Goal: Task Accomplishment & Management: Manage account settings

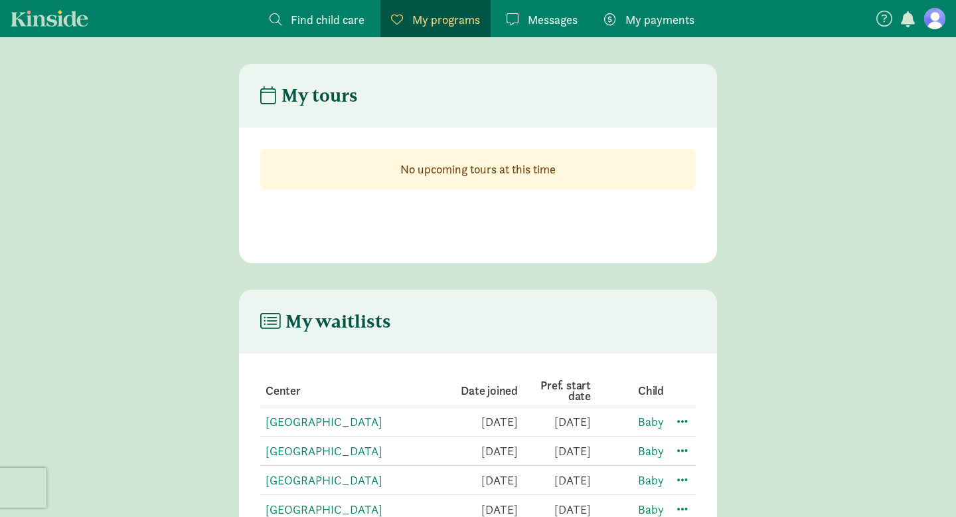
click at [938, 21] on figure at bounding box center [934, 18] width 21 height 21
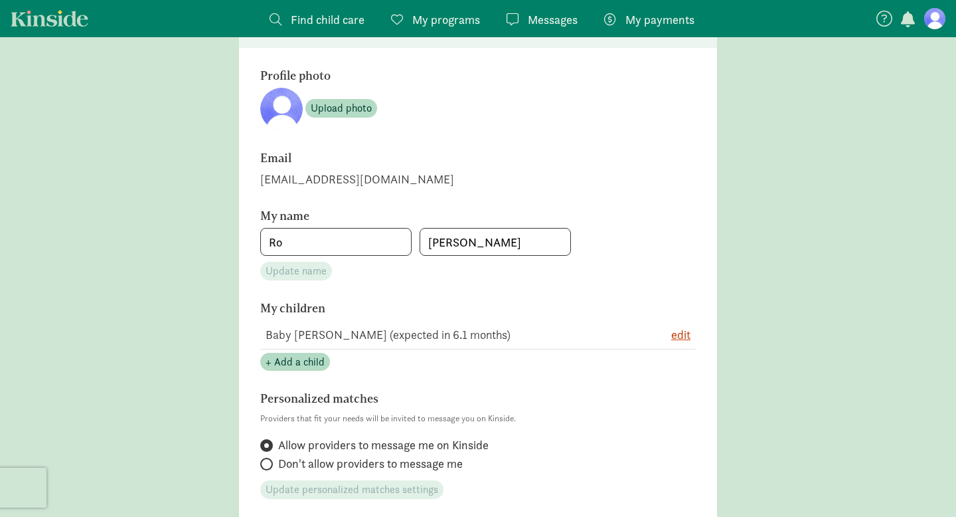
scroll to position [191, 0]
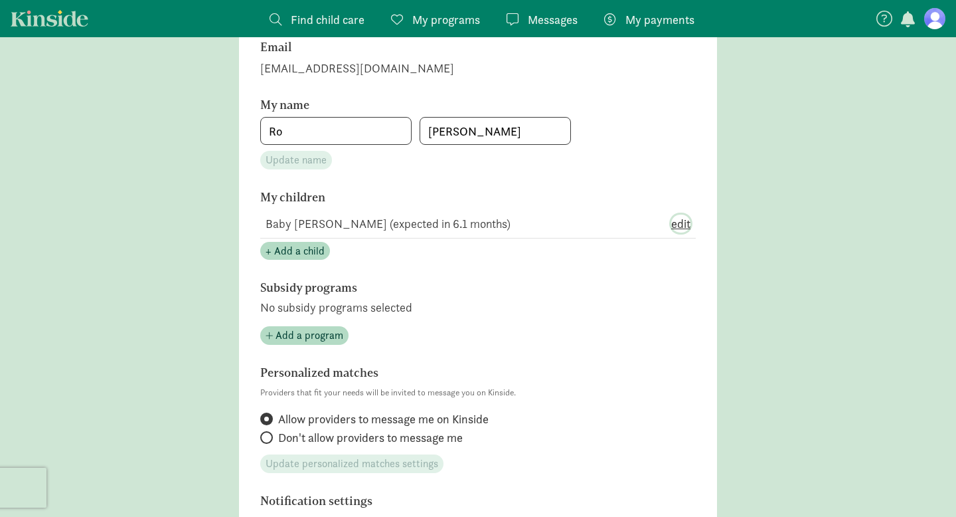
click at [684, 226] on span "edit" at bounding box center [680, 223] width 19 height 18
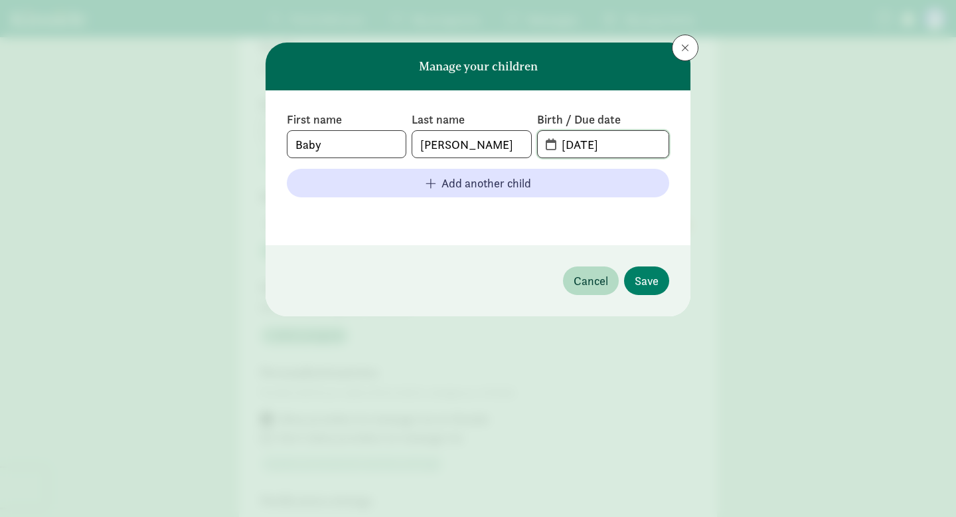
click at [649, 141] on input "[DATE]" at bounding box center [611, 144] width 115 height 27
click at [548, 143] on span "[DATE]" at bounding box center [603, 144] width 131 height 27
click at [649, 147] on input "[DATE]" at bounding box center [611, 144] width 115 height 27
click at [634, 139] on input "[DATE]" at bounding box center [611, 144] width 115 height 27
click at [598, 141] on input "[DATE]" at bounding box center [611, 144] width 115 height 27
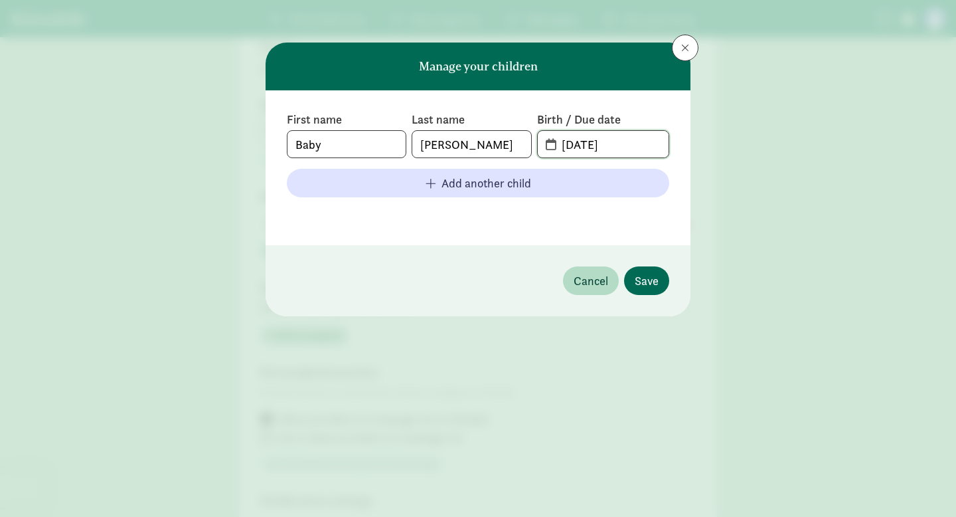
type input "[DATE]"
click at [650, 277] on span "Save" at bounding box center [647, 281] width 24 height 18
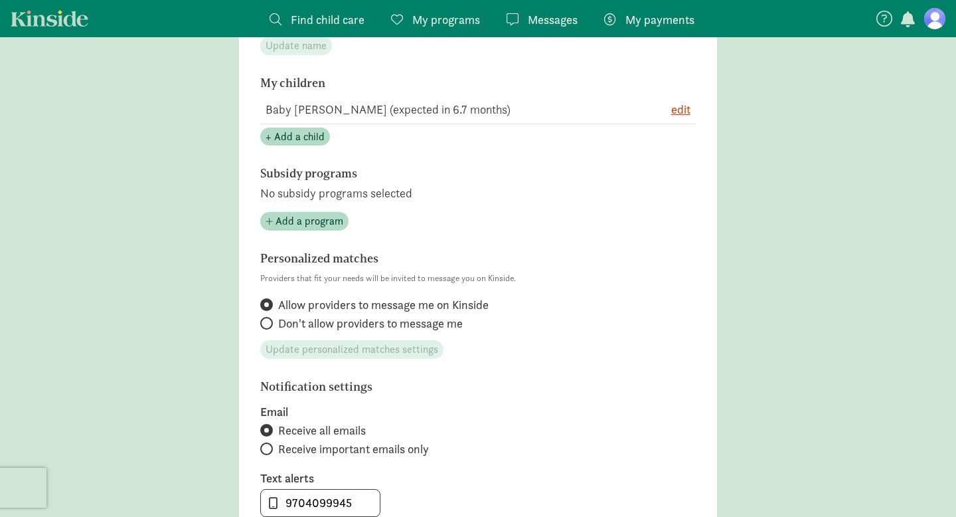
scroll to position [0, 0]
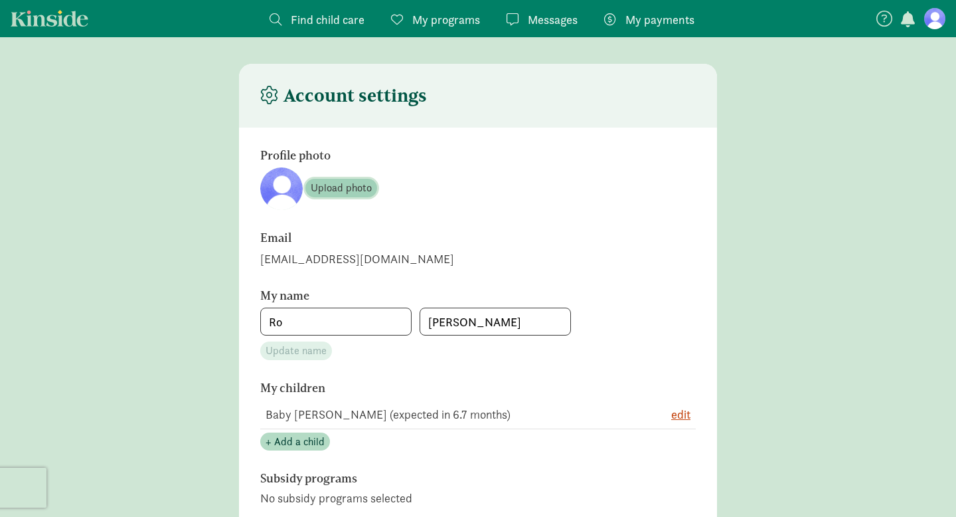
click at [353, 186] on span "Upload photo" at bounding box center [341, 188] width 61 height 16
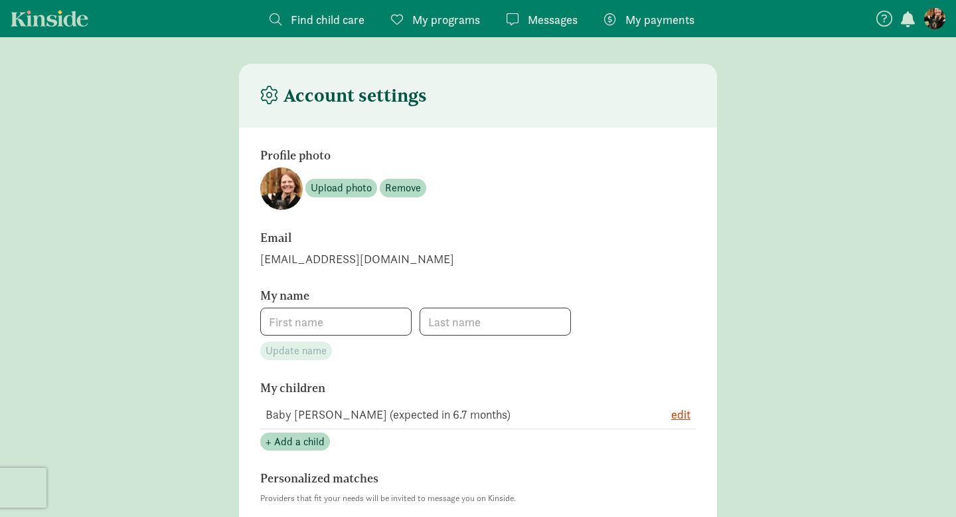
type input "Ro"
type input "[PERSON_NAME]"
type input "9704099945"
checkbox input "true"
click at [446, 18] on span "My programs" at bounding box center [446, 20] width 68 height 18
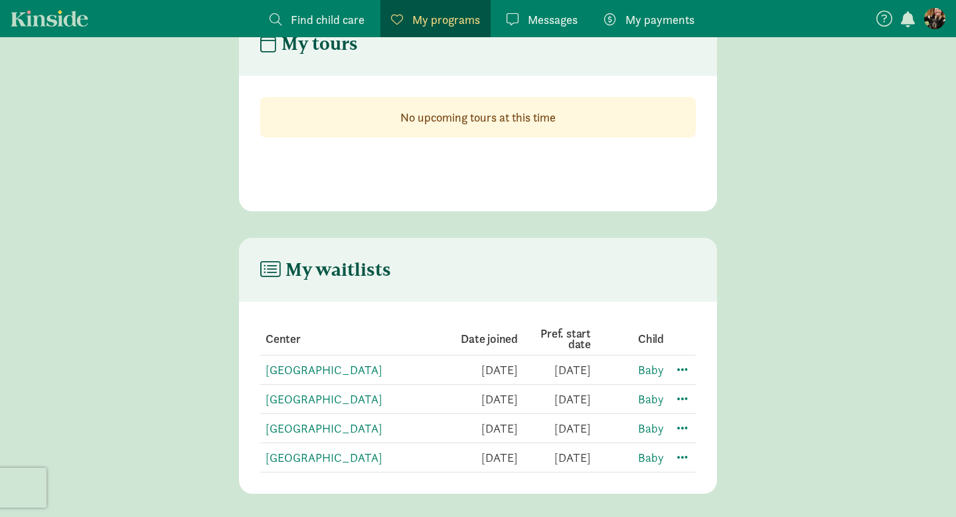
scroll to position [55, 0]
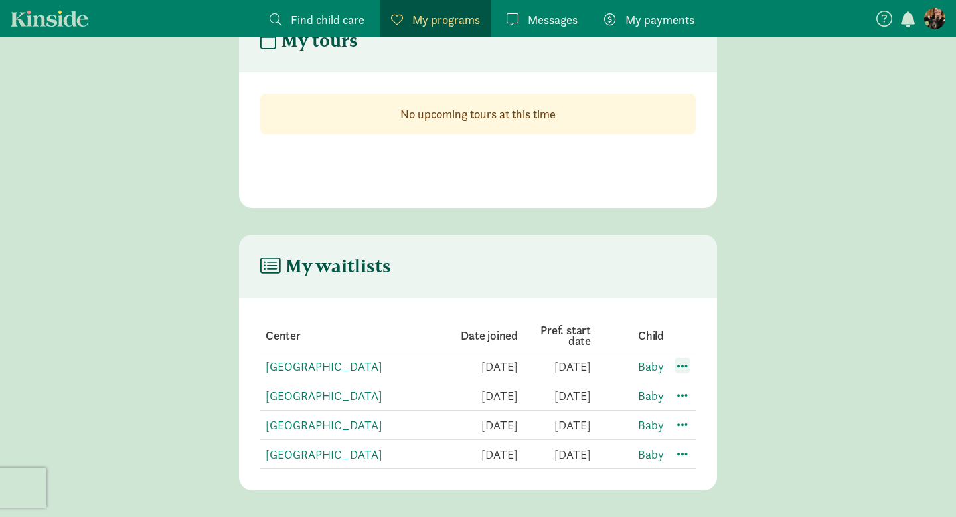
click at [689, 364] on span at bounding box center [683, 365] width 16 height 16
click at [708, 396] on div "Edit preferences" at bounding box center [729, 394] width 120 height 29
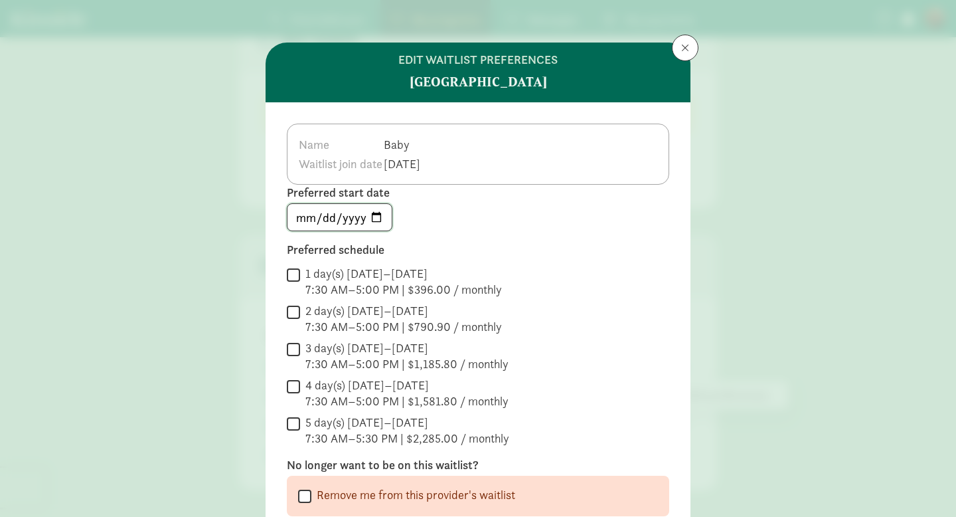
click at [376, 208] on input "2026-04-26" at bounding box center [340, 217] width 104 height 27
click at [377, 219] on input "2026-04-26" at bounding box center [340, 217] width 104 height 27
type input "2026-05-25"
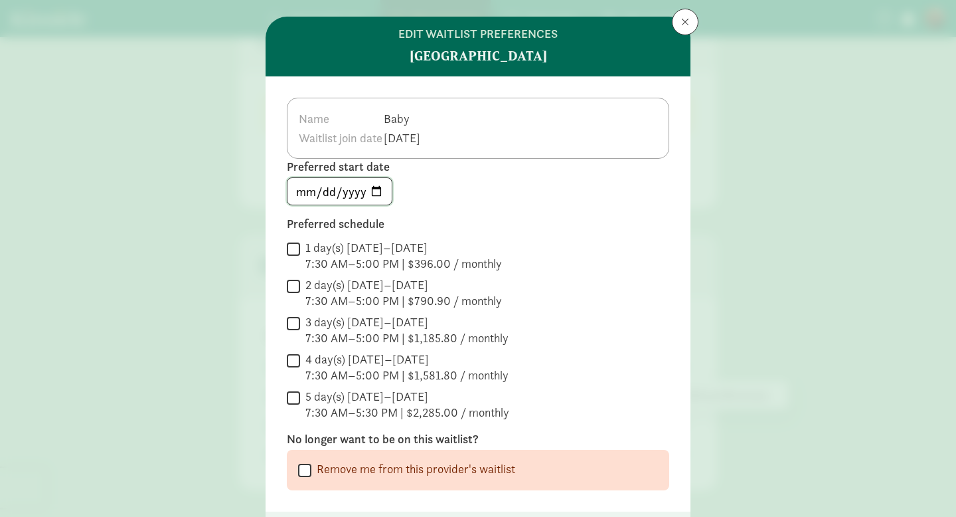
scroll to position [27, 0]
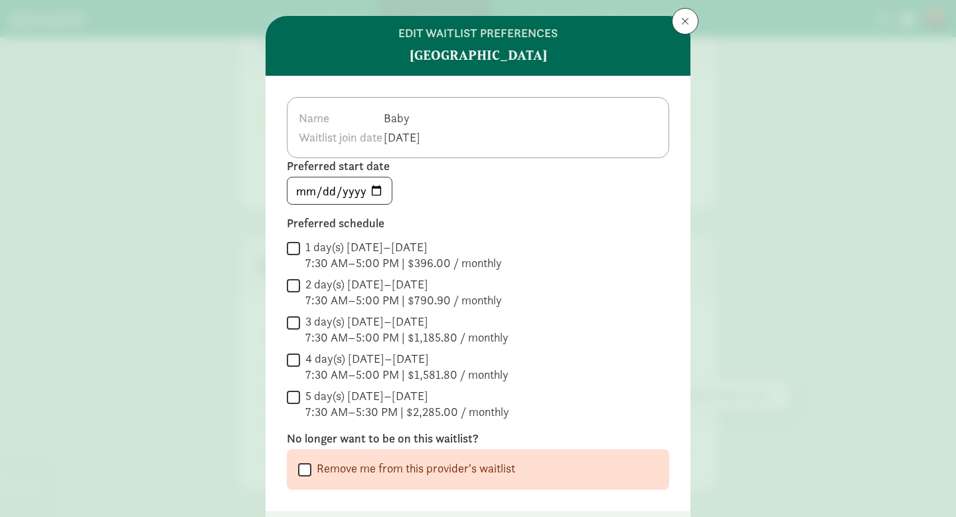
click at [293, 361] on input "4 day(s) Monday–Friday 7:30 AM–5:00 PM | $1,581.80 / monthly" at bounding box center [293, 360] width 13 height 18
checkbox input "true"
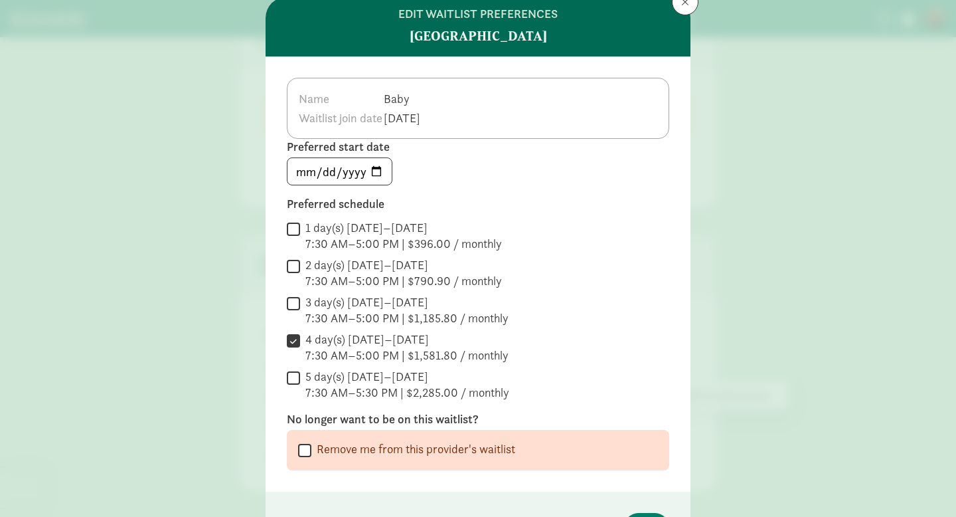
scroll to position [134, 0]
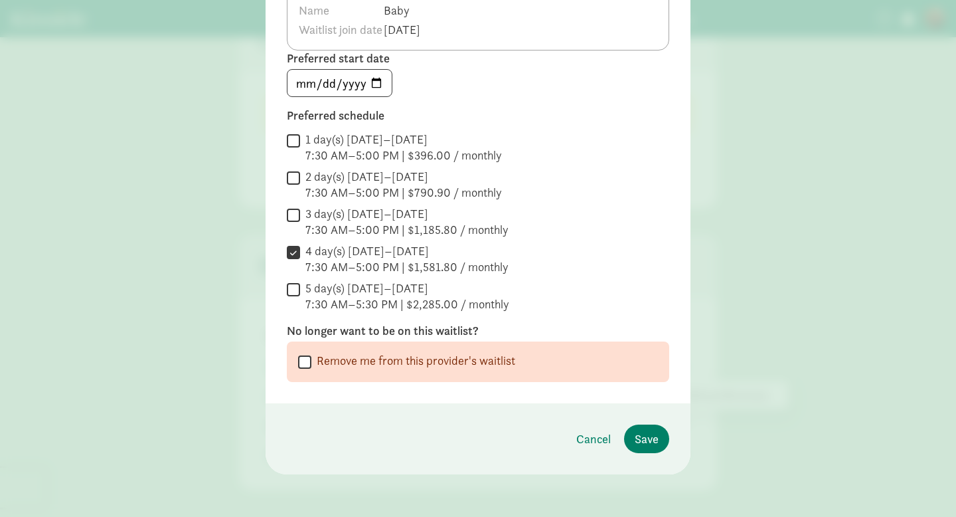
click at [293, 218] on input "3 day(s) Monday–Friday 7:30 AM–5:00 PM | $1,185.80 / monthly" at bounding box center [293, 215] width 13 height 18
checkbox input "true"
click at [647, 443] on span "Save" at bounding box center [647, 439] width 24 height 18
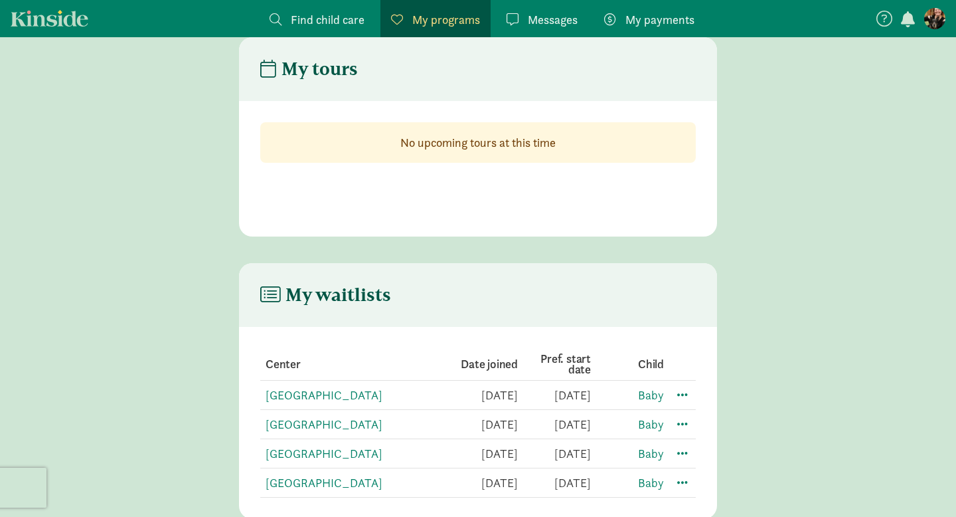
scroll to position [55, 0]
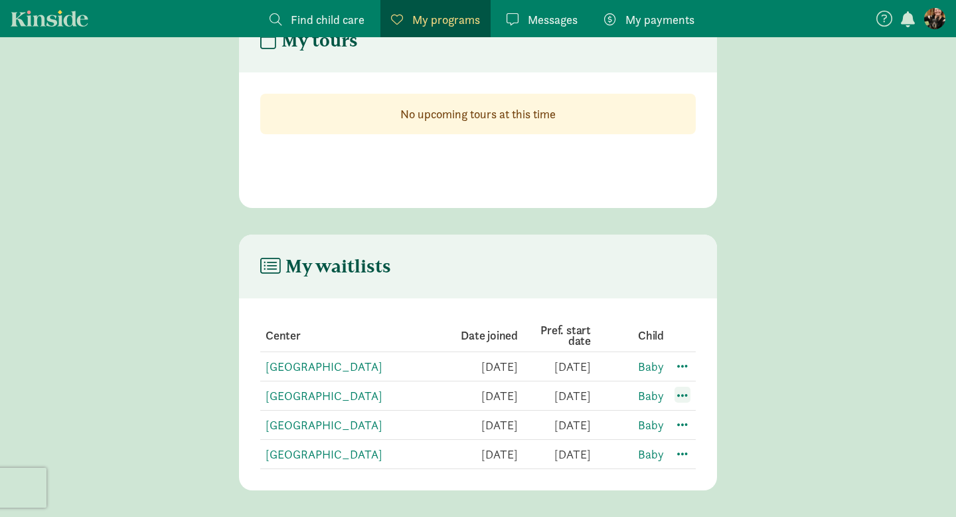
click at [683, 392] on span at bounding box center [683, 394] width 16 height 16
click at [687, 426] on div "Edit preferences" at bounding box center [729, 424] width 120 height 29
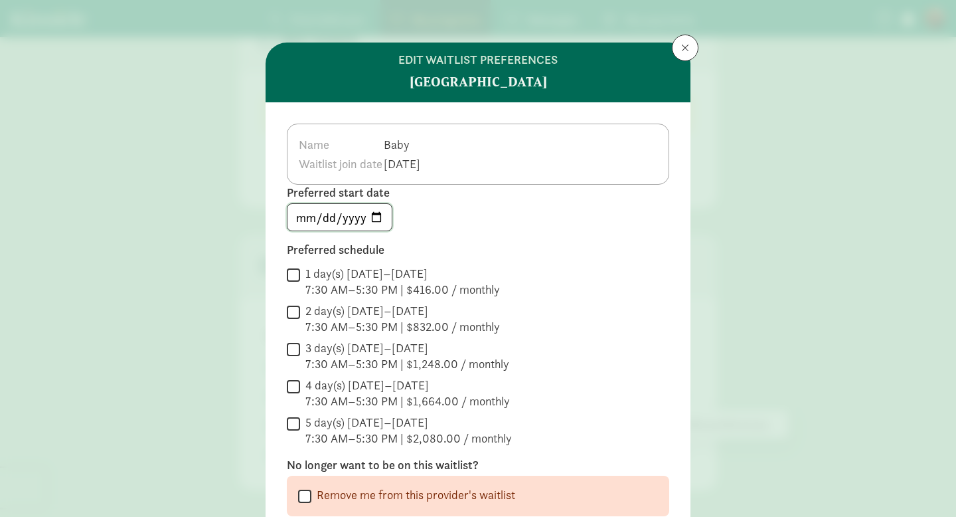
click at [377, 216] on input "2026-04-26" at bounding box center [340, 217] width 104 height 27
type input "2026-05-25"
click at [295, 350] on input "3 day(s) Monday–Friday 7:30 AM–5:30 PM | $1,248.00 / monthly" at bounding box center [293, 349] width 13 height 18
checkbox input "true"
click at [293, 385] on input "4 day(s) Monday–Friday 7:30 AM–5:30 PM | $1,664.00 / monthly" at bounding box center [293, 386] width 13 height 18
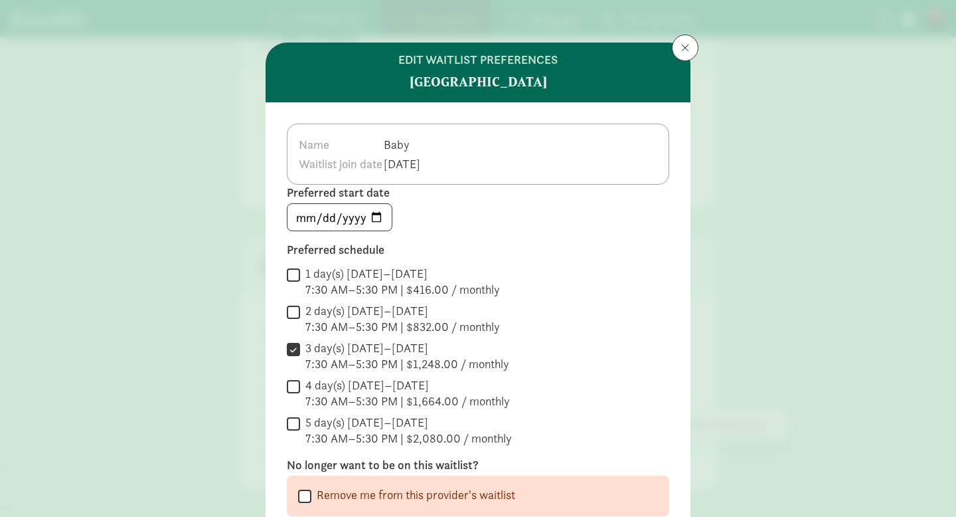
checkbox input "true"
click at [294, 420] on input "5 day(s) Monday–Friday 7:30 AM–5:30 PM | $2,080.00 / monthly" at bounding box center [293, 423] width 13 height 18
checkbox input "true"
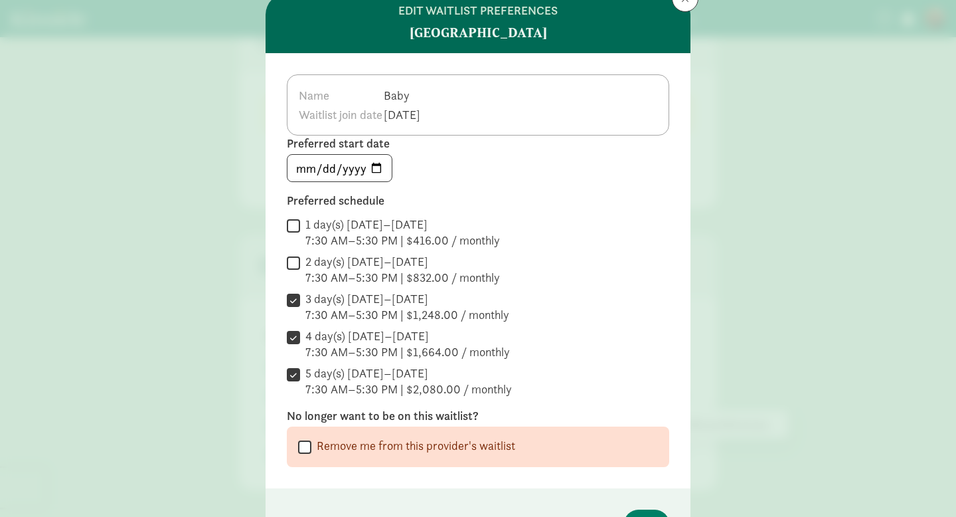
scroll to position [68, 0]
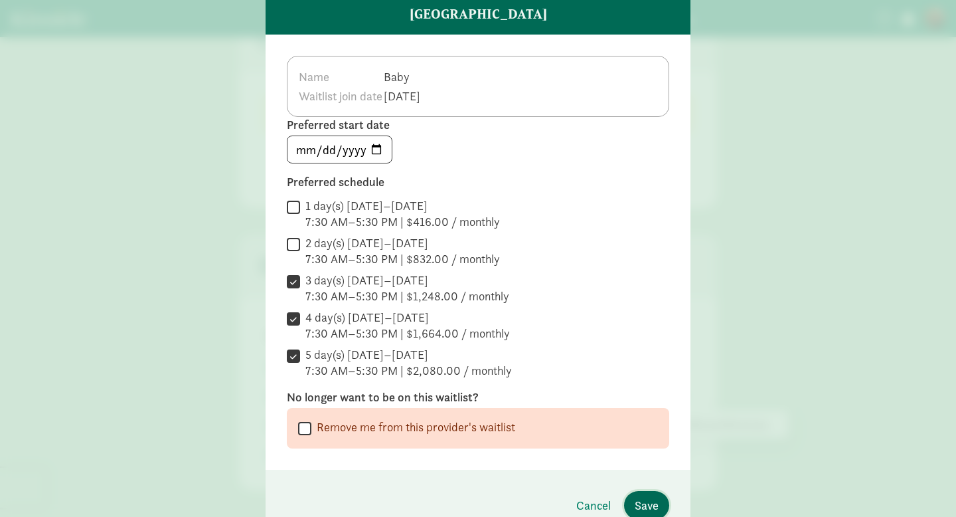
click at [645, 502] on span "Save" at bounding box center [647, 505] width 24 height 18
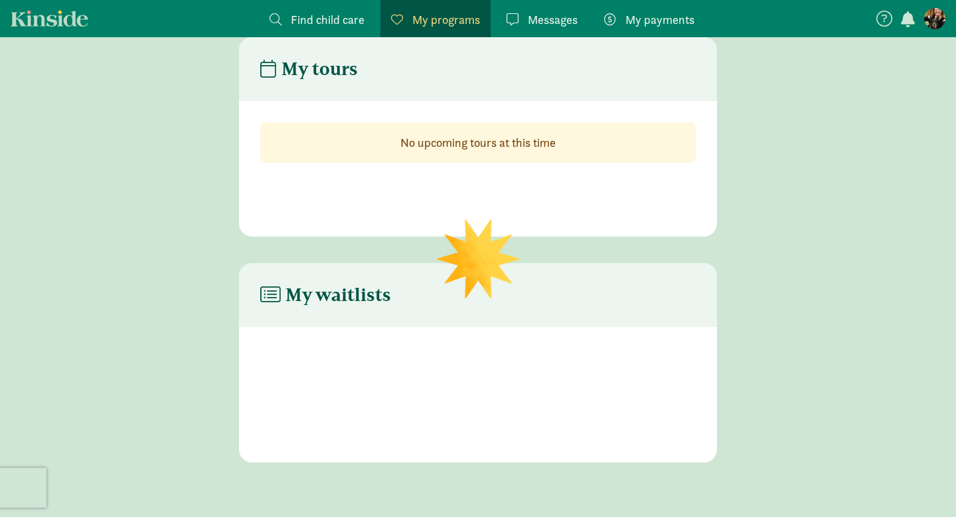
scroll to position [55, 0]
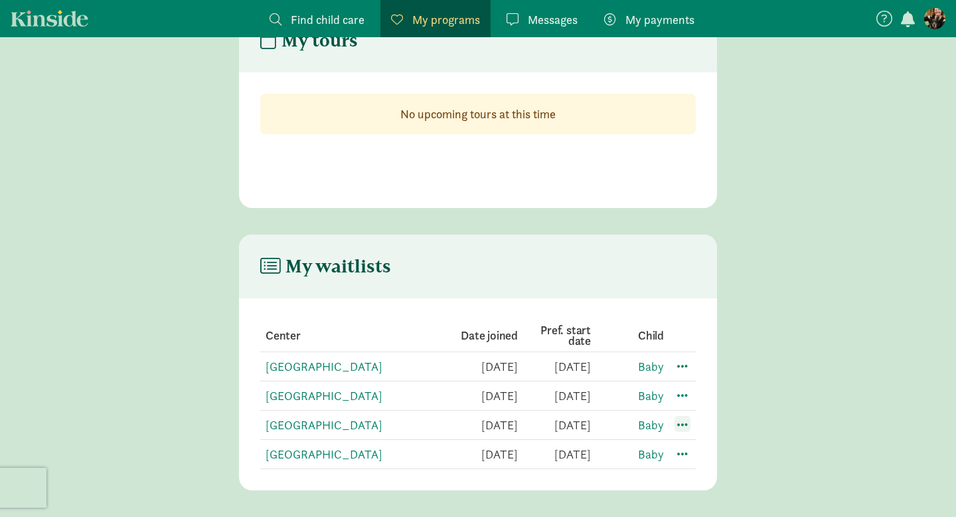
click at [690, 426] on span at bounding box center [683, 424] width 16 height 16
click at [699, 456] on div "Edit preferences" at bounding box center [729, 453] width 120 height 29
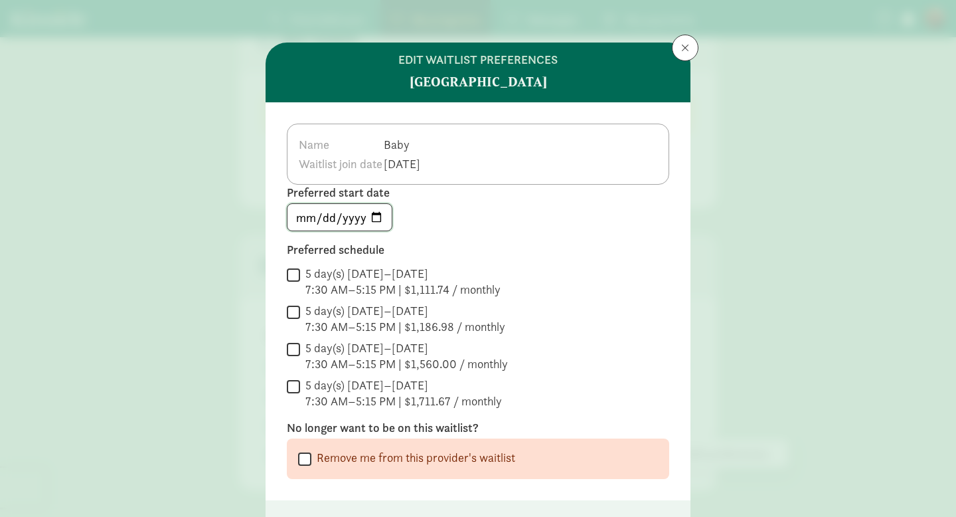
click at [379, 214] on input "2026-04-26" at bounding box center [340, 217] width 104 height 27
type input "2026-05-25"
click at [293, 270] on input "5 day(s) Monday–Friday 7:30 AM–5:15 PM | $1,111.74 / monthly" at bounding box center [293, 275] width 13 height 18
checkbox input "true"
click at [290, 311] on input "5 day(s) Monday–Friday 7:30 AM–5:15 PM | $1,186.98 / monthly" at bounding box center [293, 312] width 13 height 18
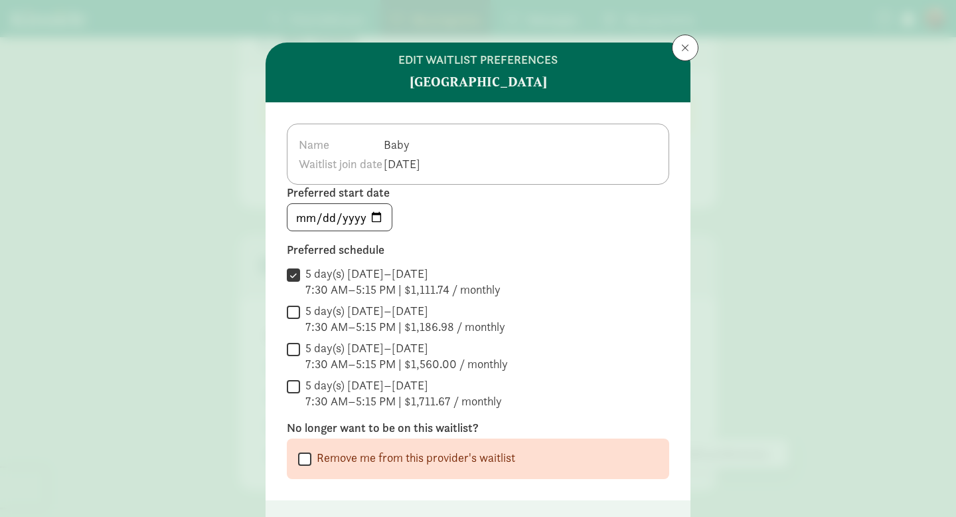
checkbox input "true"
click at [297, 349] on input "5 day(s) Monday–Friday 7:30 AM–5:15 PM | $1,560.00 / monthly" at bounding box center [293, 349] width 13 height 18
checkbox input "true"
click at [294, 386] on input "5 day(s) Monday–Friday 7:30 AM–5:15 PM | $1,711.67 / monthly" at bounding box center [293, 386] width 13 height 18
checkbox input "true"
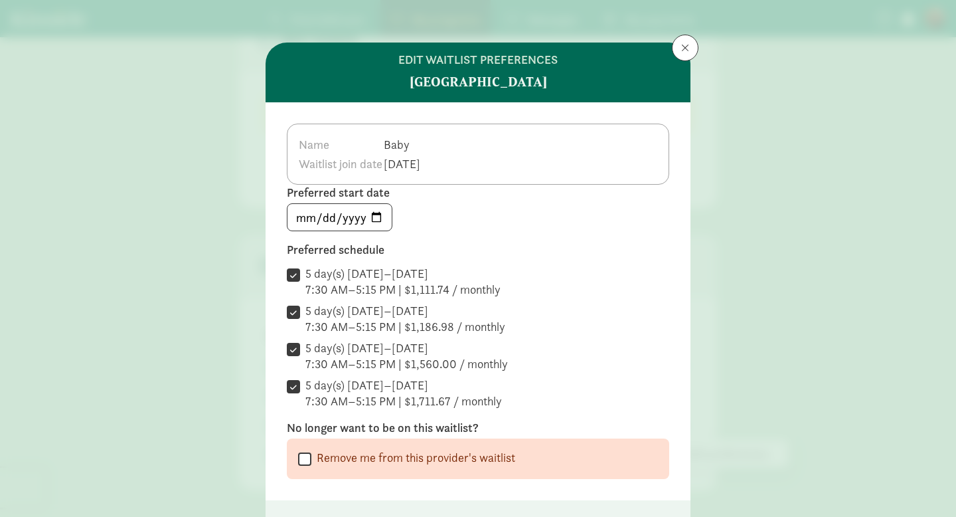
scroll to position [97, 0]
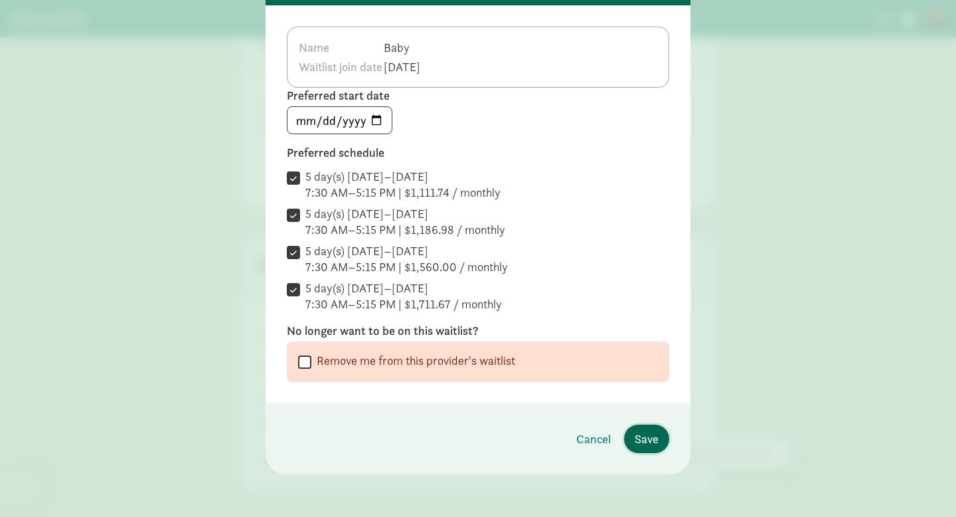
click at [647, 441] on span "Save" at bounding box center [647, 439] width 24 height 18
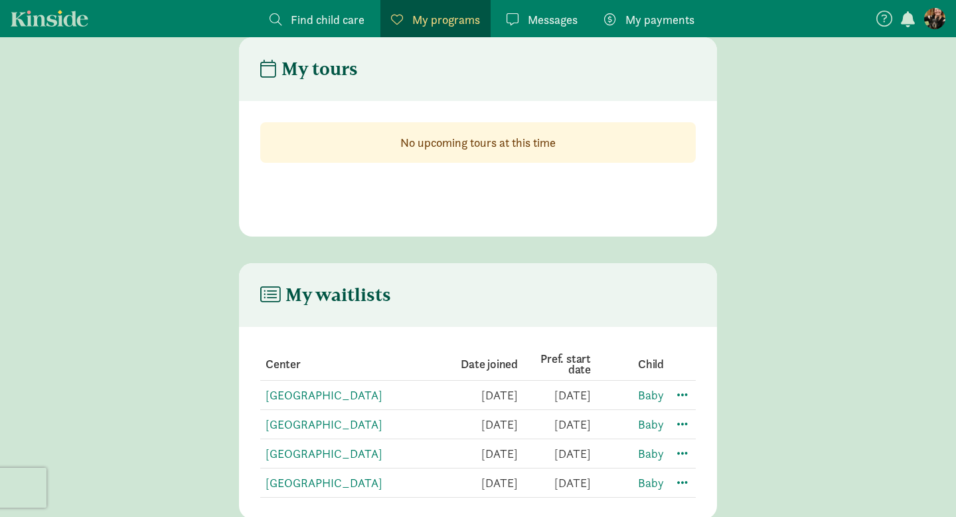
scroll to position [55, 0]
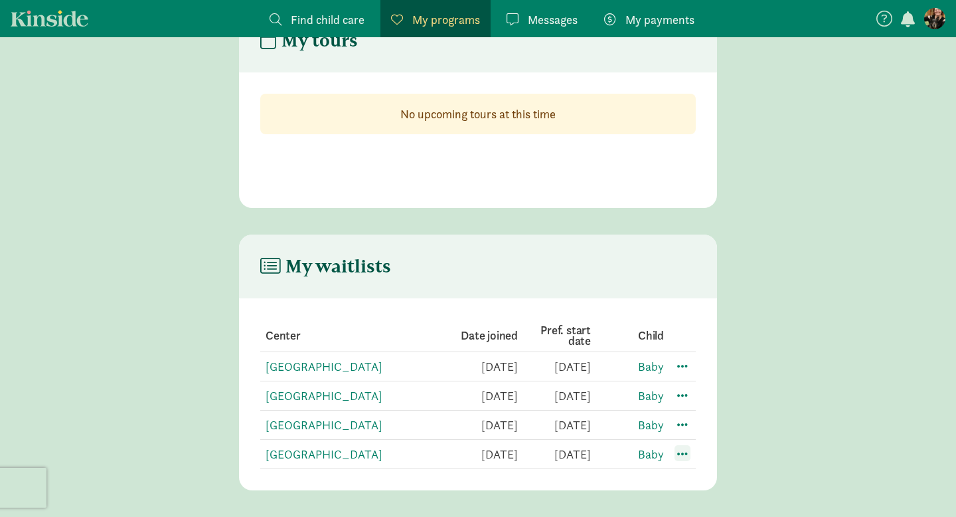
click at [687, 454] on span at bounding box center [683, 453] width 16 height 16
click at [692, 482] on div "Edit preferences" at bounding box center [729, 482] width 120 height 29
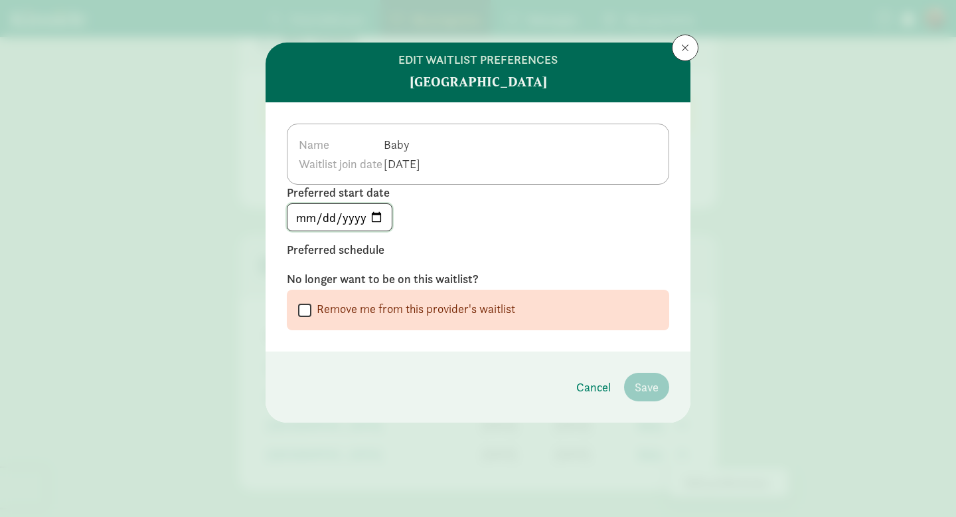
click at [376, 216] on input "2026-04-30" at bounding box center [340, 217] width 104 height 27
type input "2026-05-25"
click at [378, 218] on input "2026-05-25" at bounding box center [340, 217] width 104 height 27
click at [544, 220] on div "2026-05-25" at bounding box center [478, 217] width 382 height 28
click at [695, 49] on button at bounding box center [685, 48] width 27 height 27
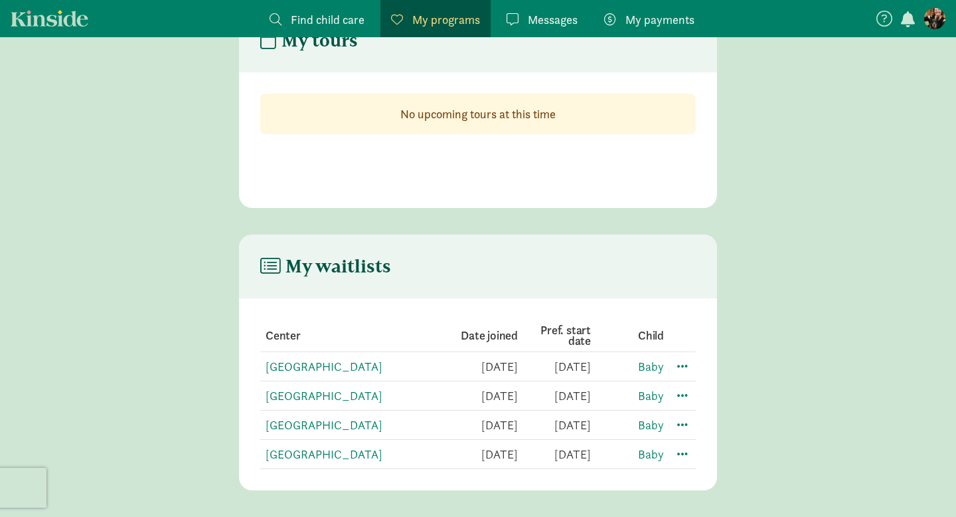
click at [534, 114] on strong "No upcoming tours at this time" at bounding box center [477, 113] width 155 height 15
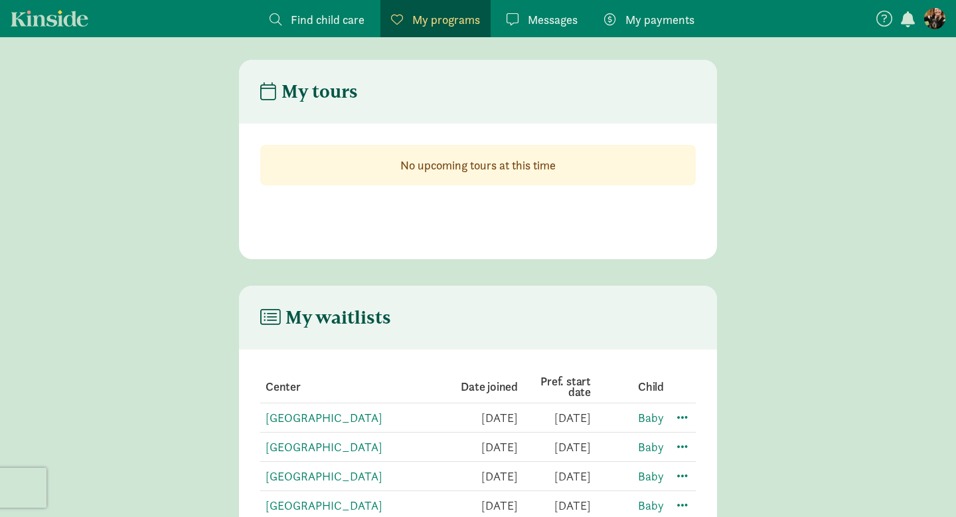
scroll to position [0, 0]
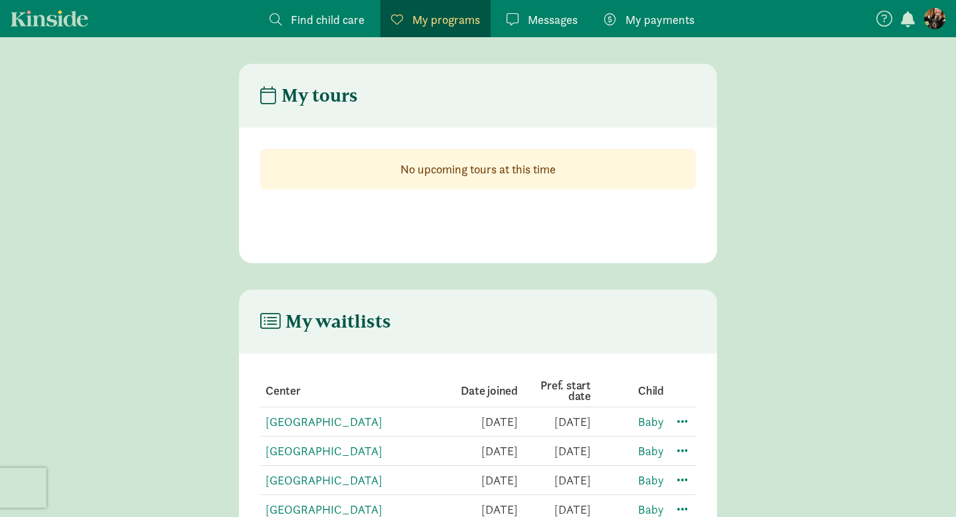
click at [942, 25] on figure at bounding box center [934, 18] width 21 height 21
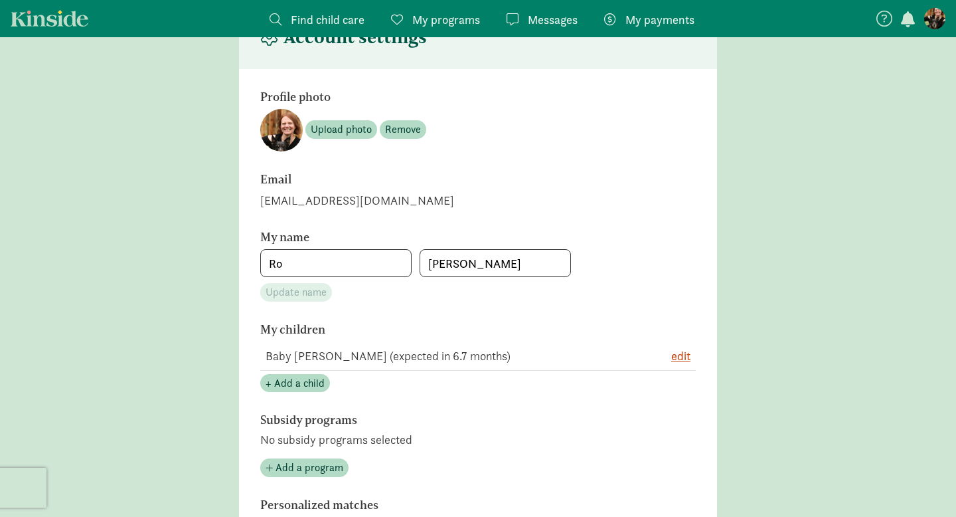
scroll to position [55, 0]
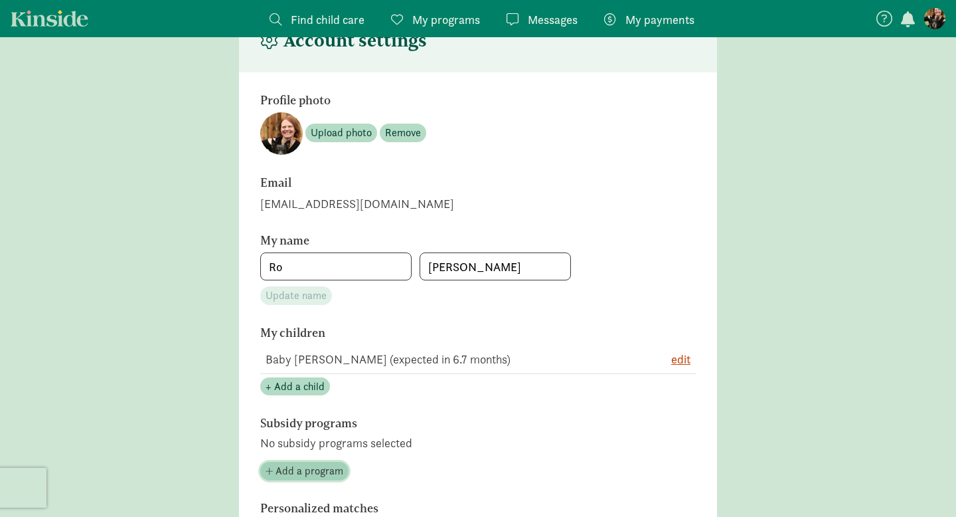
click at [322, 471] on span "Add a program" at bounding box center [310, 471] width 68 height 16
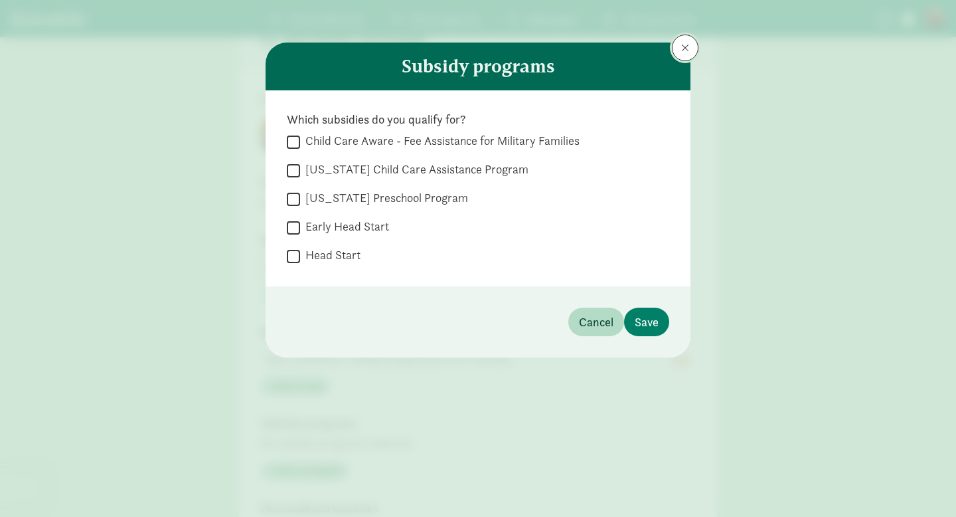
click at [686, 49] on span at bounding box center [685, 47] width 8 height 11
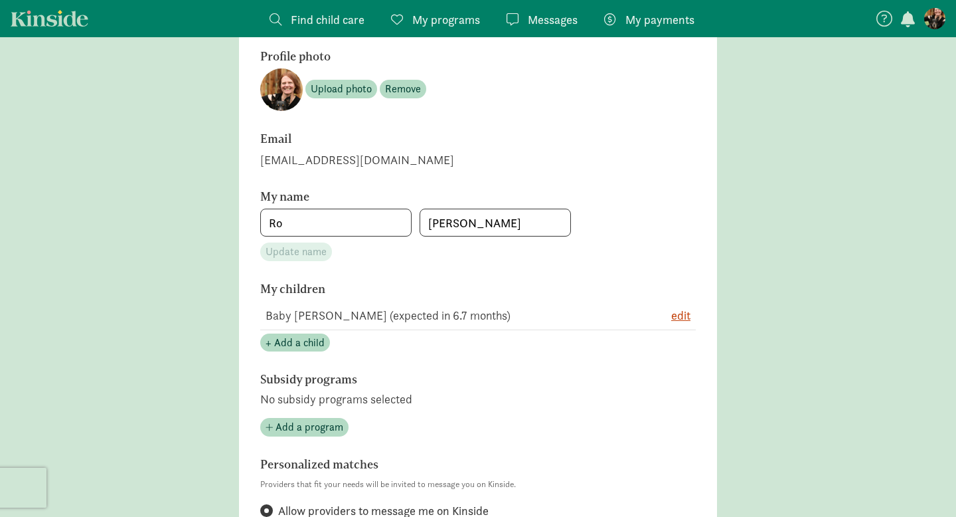
scroll to position [0, 0]
